Goal: Task Accomplishment & Management: Manage account settings

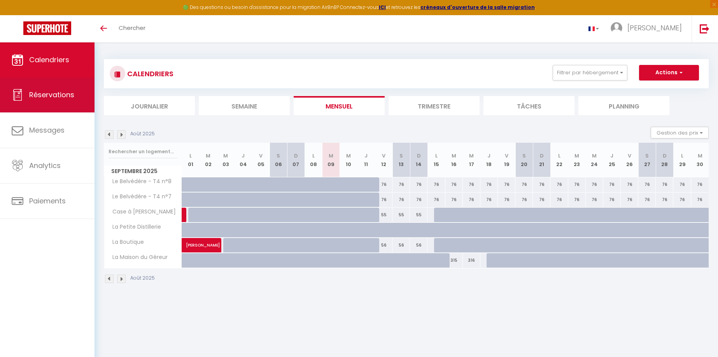
click at [39, 101] on link "Réservations" at bounding box center [47, 94] width 94 height 35
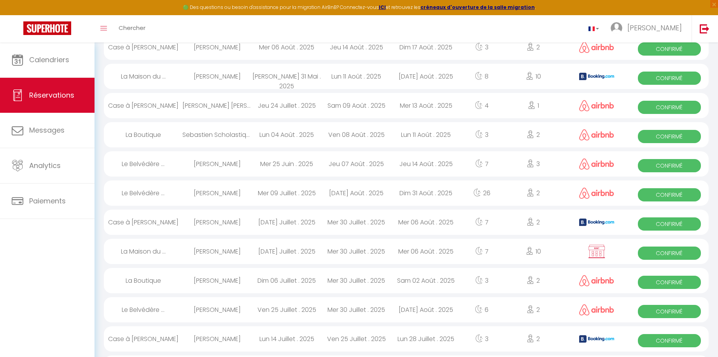
scroll to position [728, 0]
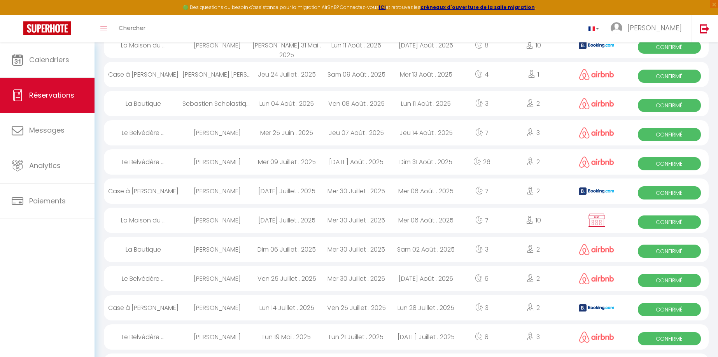
click at [673, 224] on span "Confirmé" at bounding box center [669, 221] width 63 height 13
select select "OK"
select select "KO"
select select "0"
select select "1"
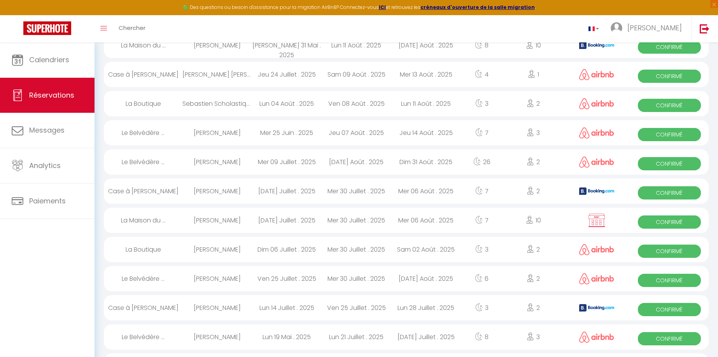
select select "1"
select select
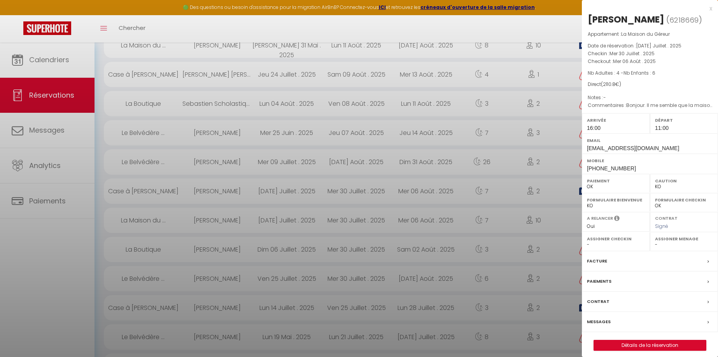
select select "43259"
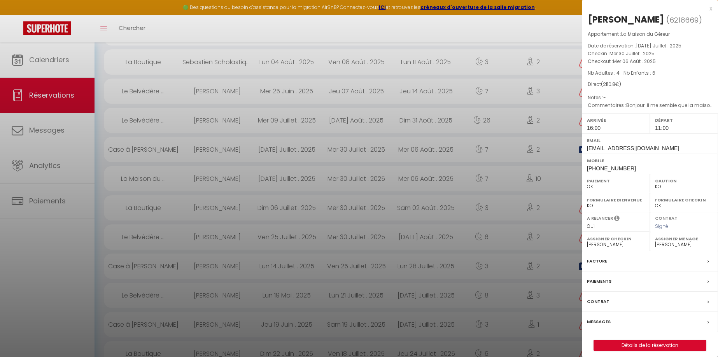
scroll to position [857, 0]
